Goal: Contribute content: Add original content to the website for others to see

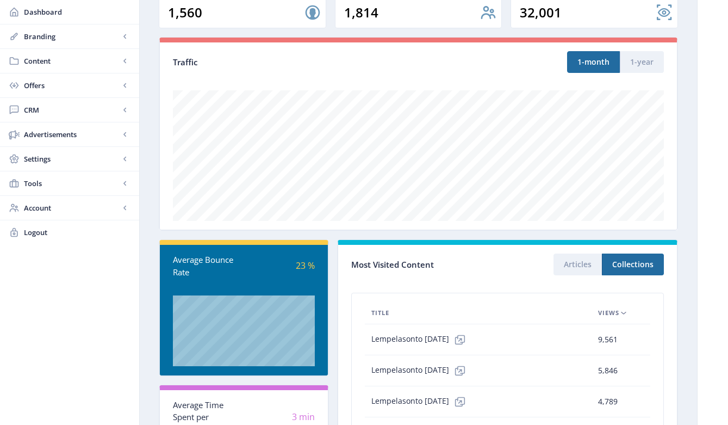
scroll to position [239, 0]
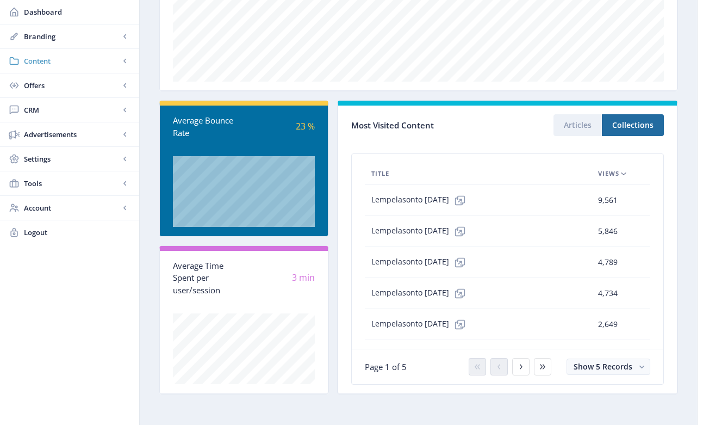
click at [35, 62] on span "Content" at bounding box center [72, 60] width 96 height 11
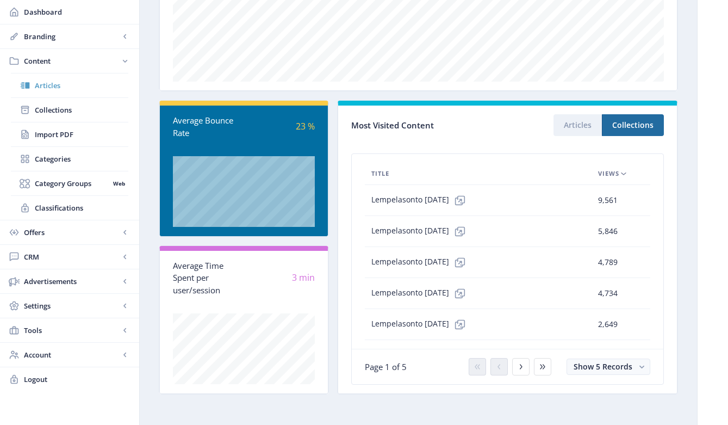
click at [48, 88] on span "Articles" at bounding box center [82, 85] width 94 height 11
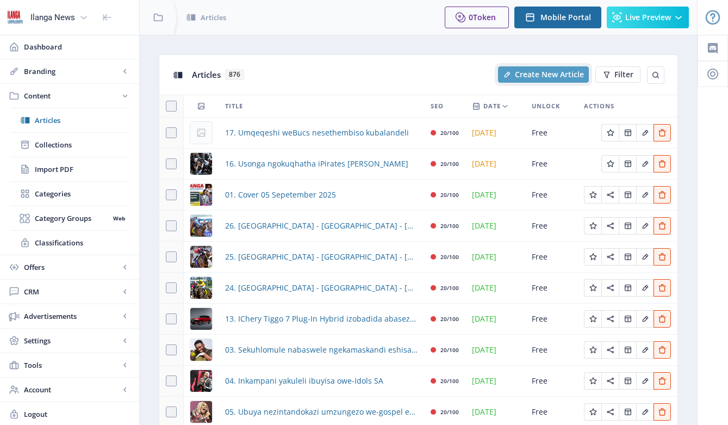
click at [537, 75] on span "Create New Article" at bounding box center [549, 74] width 69 height 9
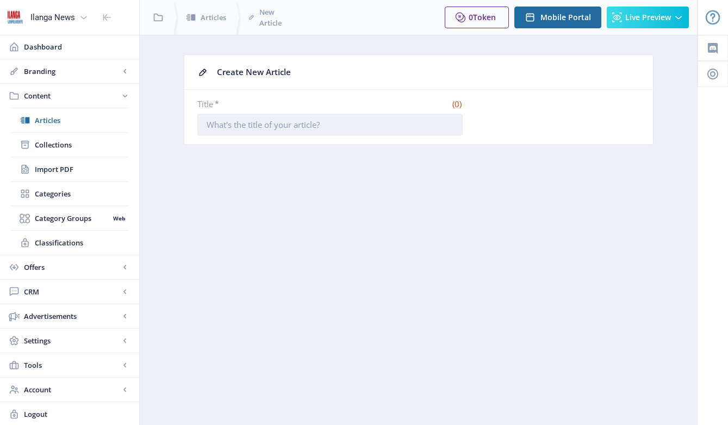
click at [352, 126] on input "Title *" at bounding box center [329, 125] width 265 height 22
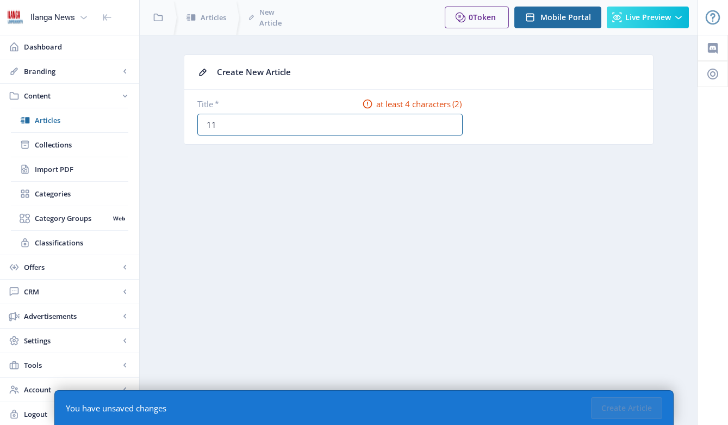
type input "11. Hhola Mntwana!"
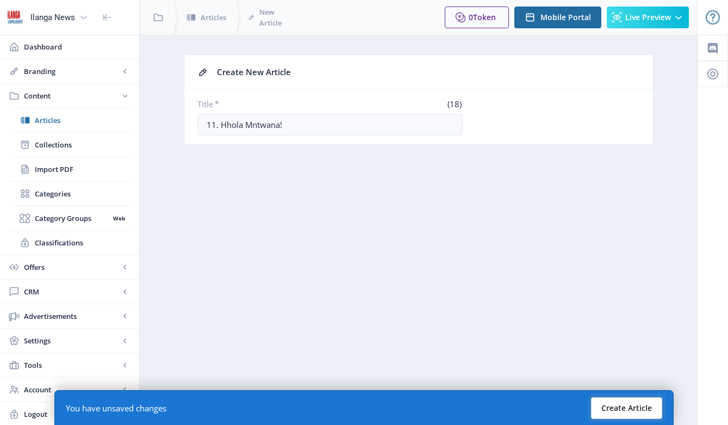
click at [633, 405] on button "Create Article" at bounding box center [626, 408] width 71 height 22
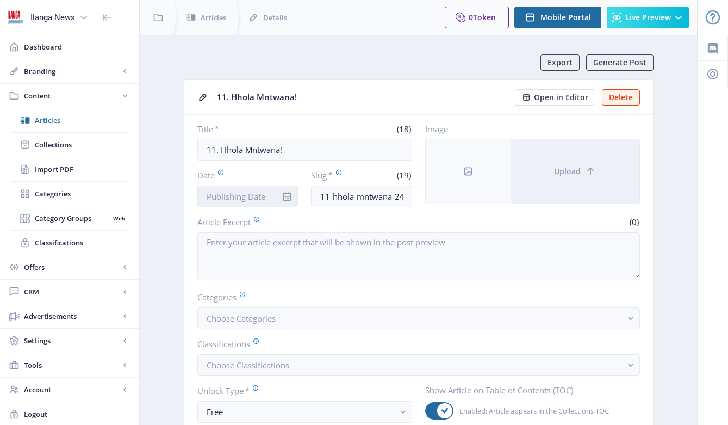
click at [254, 198] on input "Date" at bounding box center [247, 196] width 101 height 22
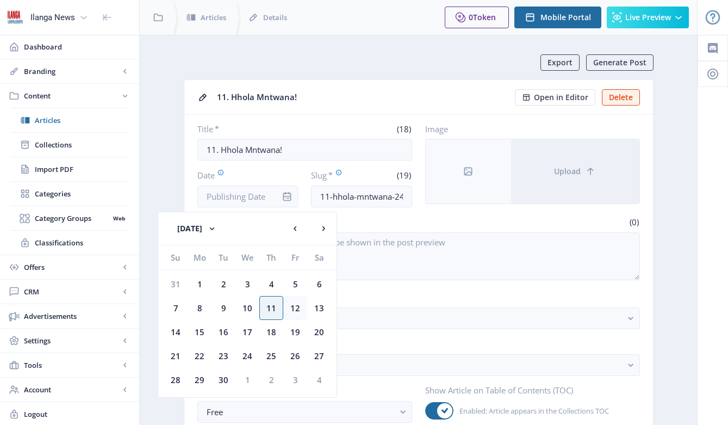
click at [299, 308] on div "12" at bounding box center [295, 308] width 24 height 24
type input "[DATE]"
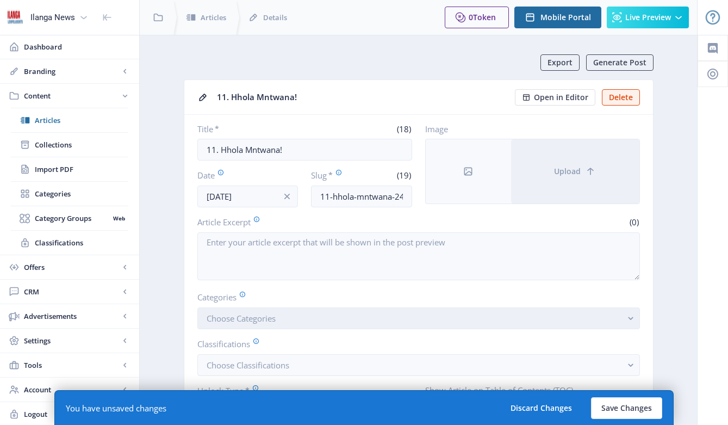
click at [275, 319] on span "Choose Categories" at bounding box center [241, 318] width 69 height 11
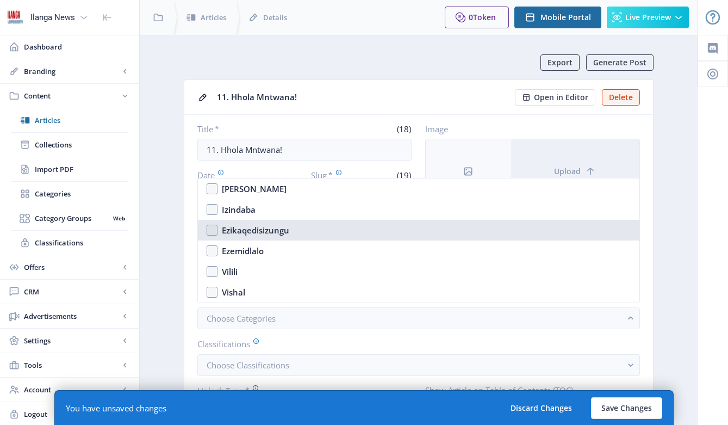
click at [213, 232] on nb-option "Ezikaqedisizungu" at bounding box center [419, 230] width 442 height 21
checkbox input "true"
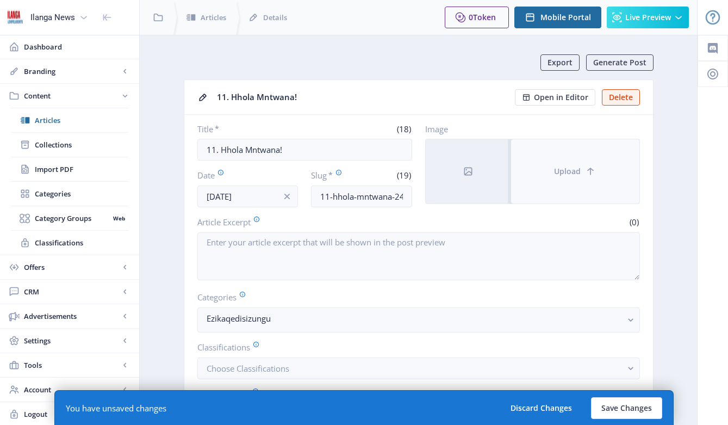
click at [577, 170] on span "Upload" at bounding box center [567, 171] width 27 height 9
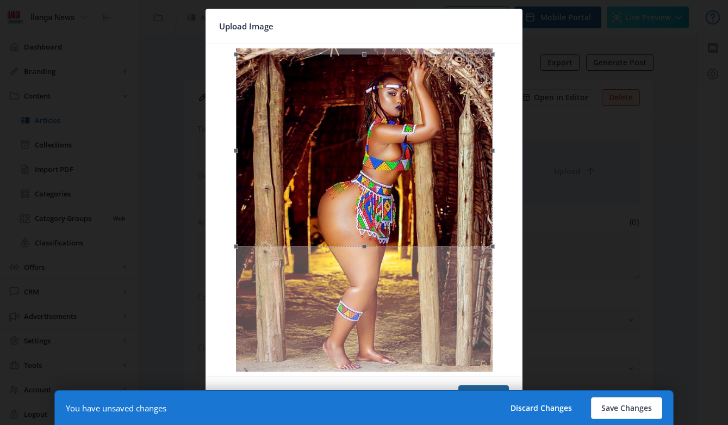
click at [423, 190] on div at bounding box center [364, 150] width 257 height 193
click at [486, 386] on button "Confirm" at bounding box center [484, 396] width 51 height 22
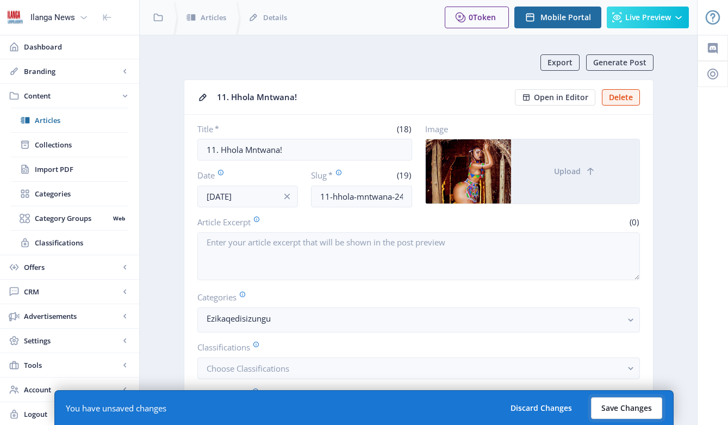
click at [630, 411] on button "Save Changes" at bounding box center [626, 408] width 71 height 22
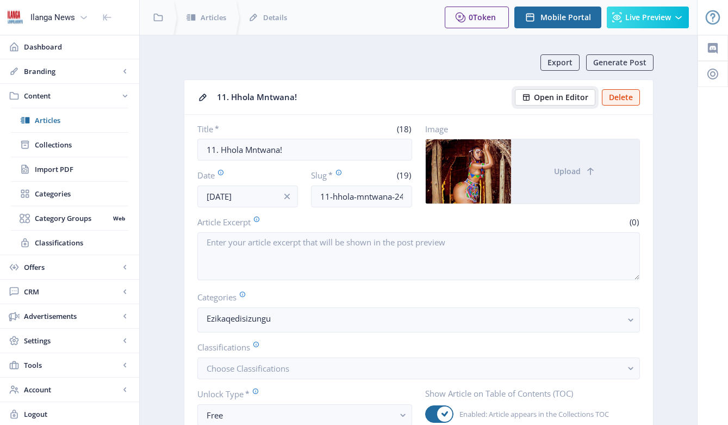
click at [568, 101] on span "Open in Editor" at bounding box center [561, 97] width 54 height 9
